Goal: Information Seeking & Learning: Learn about a topic

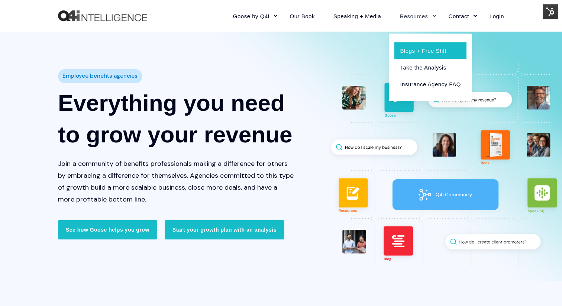
click at [411, 48] on link "Blogs + Free Sh!t" at bounding box center [430, 50] width 72 height 17
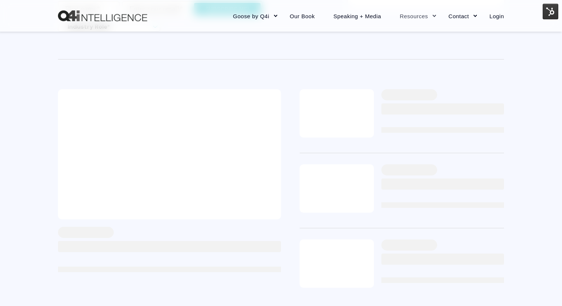
scroll to position [153, 0]
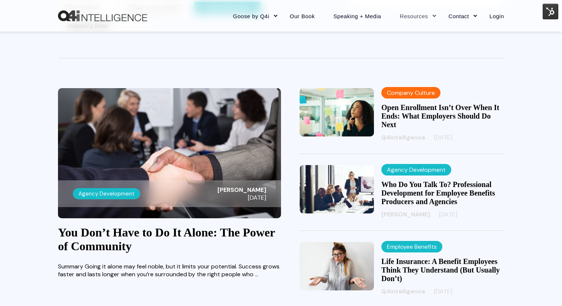
click at [182, 236] on link "You Don’t Have to Do It Alone: The Power of Community" at bounding box center [166, 238] width 217 height 27
